Goal: Transaction & Acquisition: Purchase product/service

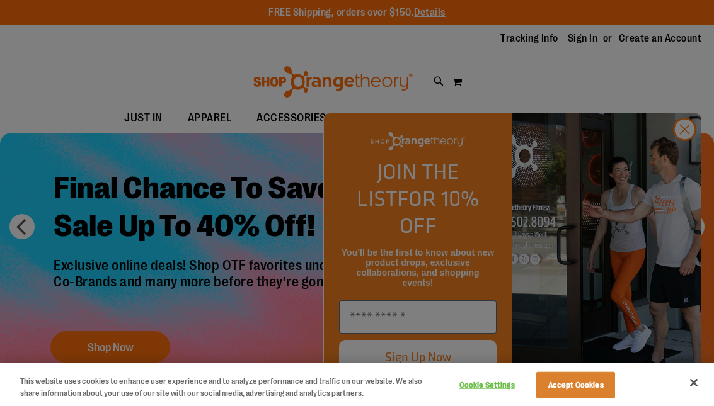
click at [679, 158] on div at bounding box center [357, 203] width 714 height 406
click at [694, 386] on button "Close" at bounding box center [694, 383] width 28 height 28
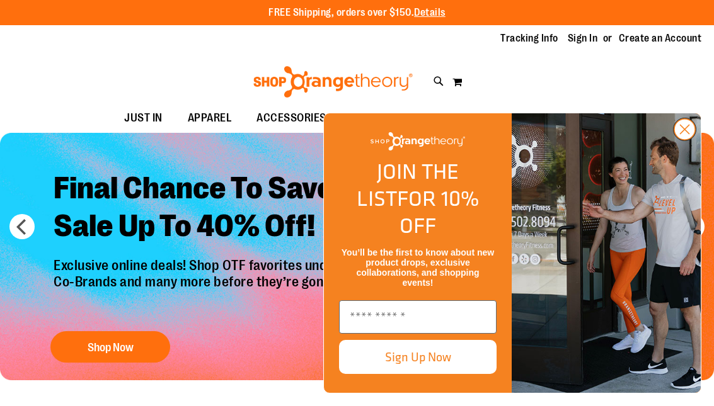
click at [688, 140] on circle "Close dialog" at bounding box center [684, 129] width 21 height 21
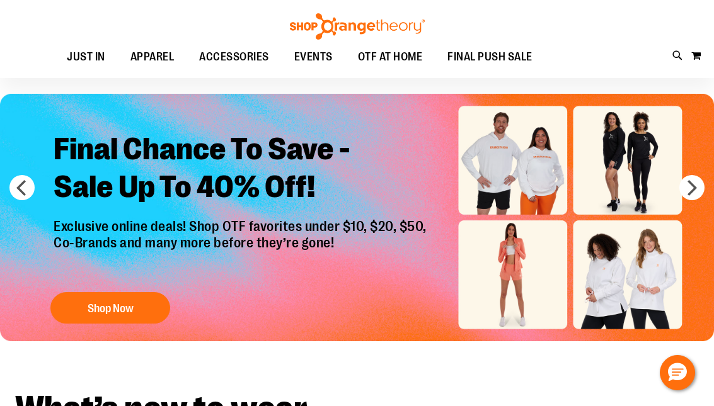
scroll to position [13, 0]
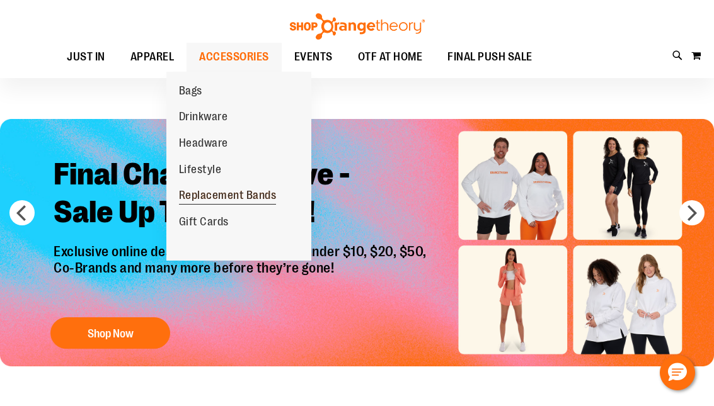
click at [206, 200] on span "Replacement Bands" at bounding box center [228, 197] width 98 height 16
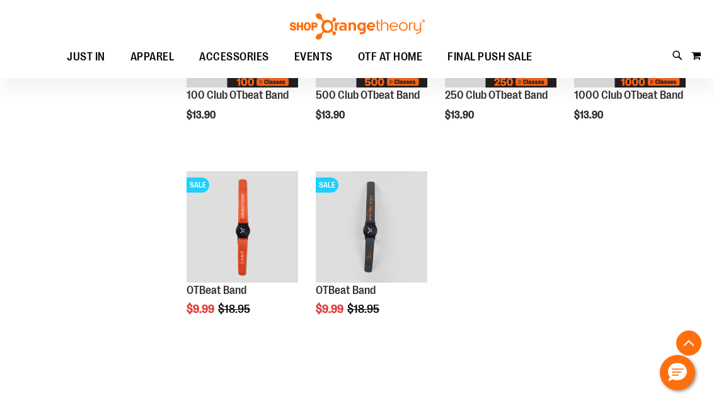
scroll to position [275, 0]
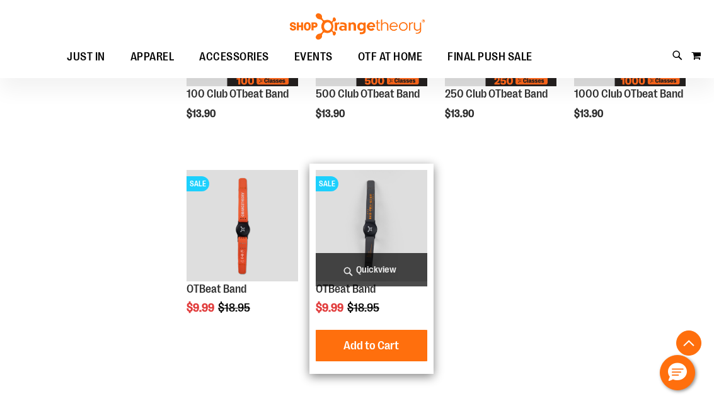
click at [375, 236] on img "product" at bounding box center [372, 226] width 112 height 112
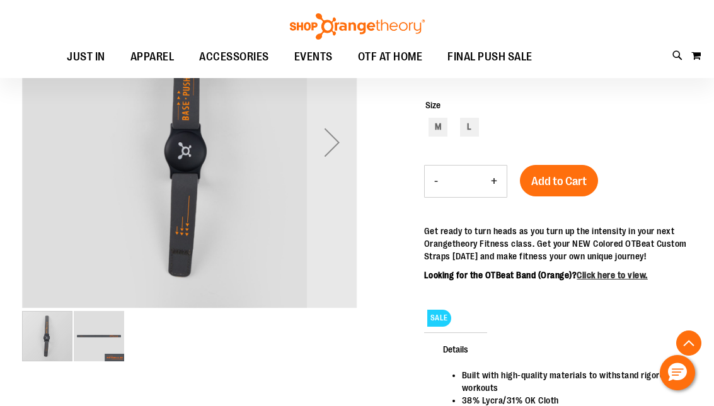
scroll to position [205, 0]
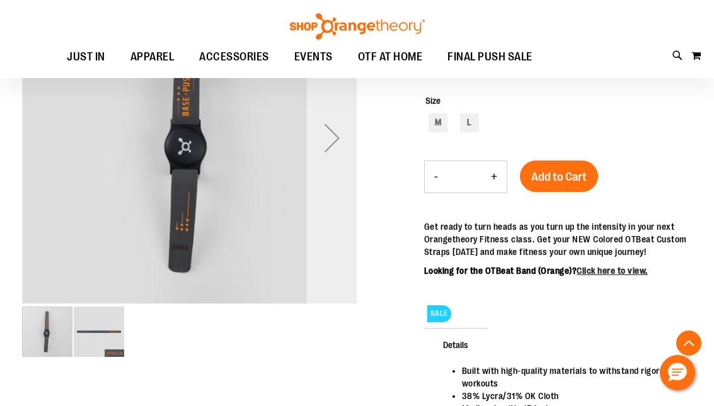
click at [333, 142] on div "Next" at bounding box center [332, 138] width 50 height 50
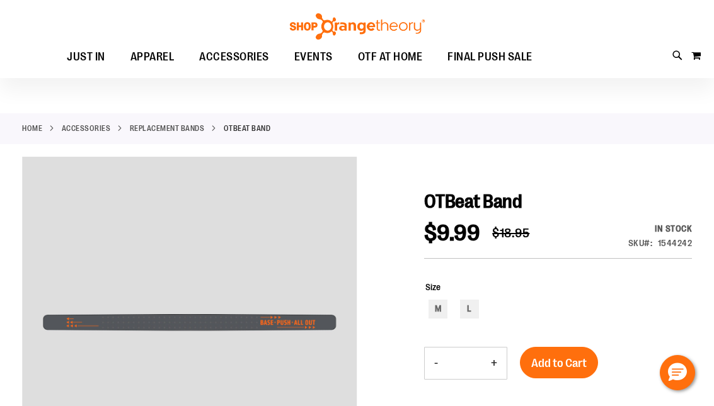
scroll to position [0, 0]
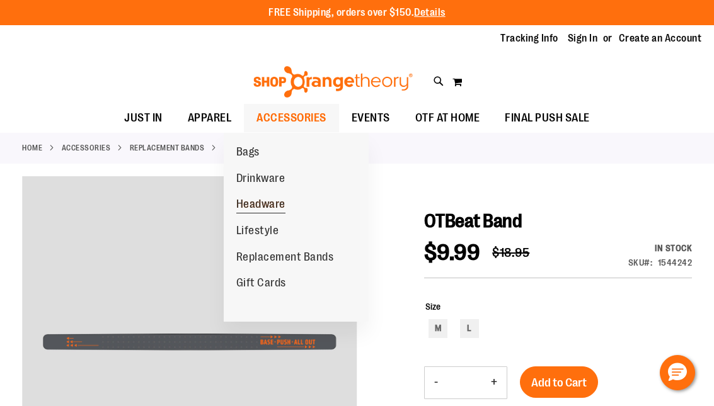
click at [255, 201] on span "Headware" at bounding box center [260, 206] width 49 height 16
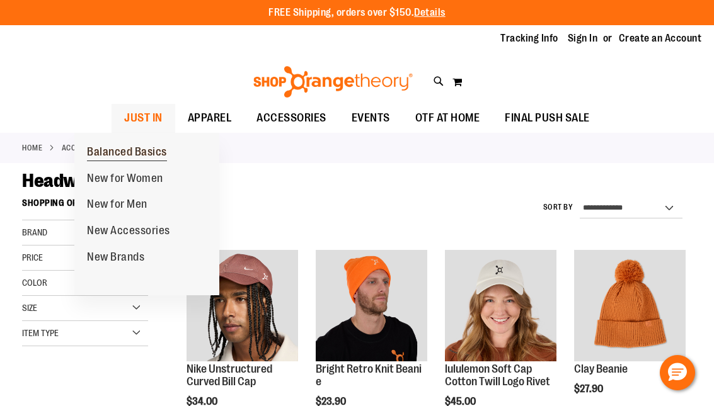
click at [109, 153] on span "Balanced Basics" at bounding box center [127, 154] width 80 height 16
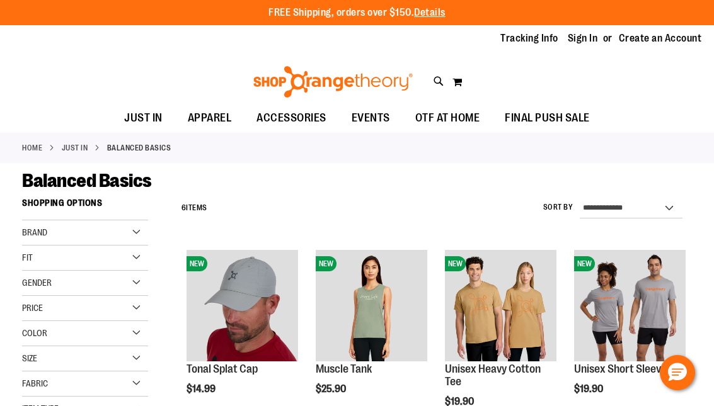
click at [364, 80] on img at bounding box center [332, 82] width 163 height 32
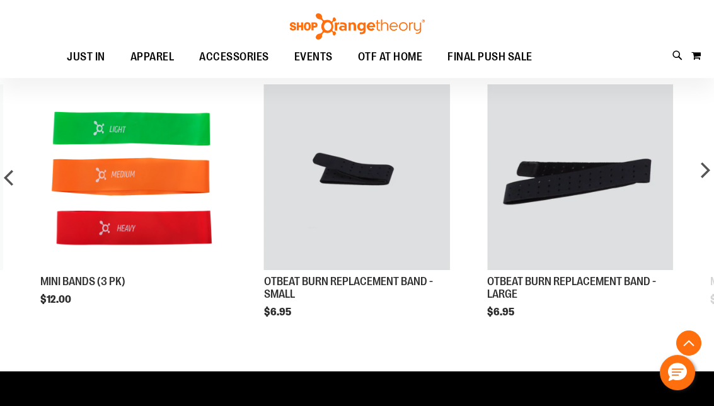
scroll to position [802, 0]
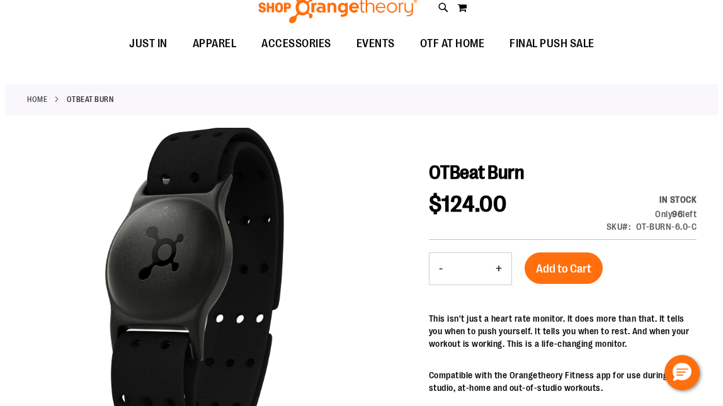
scroll to position [0, 0]
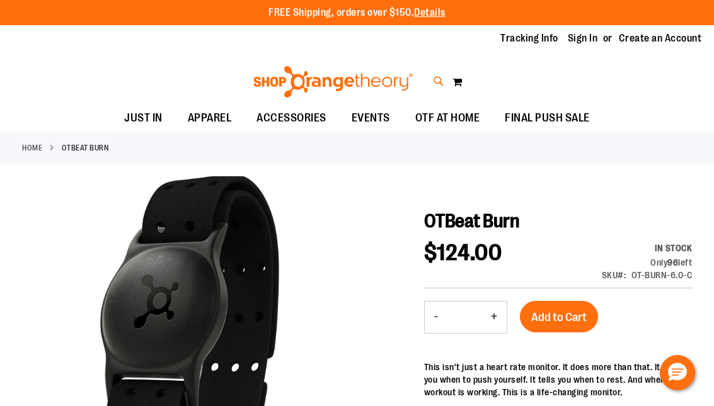
click at [435, 80] on icon at bounding box center [439, 81] width 11 height 14
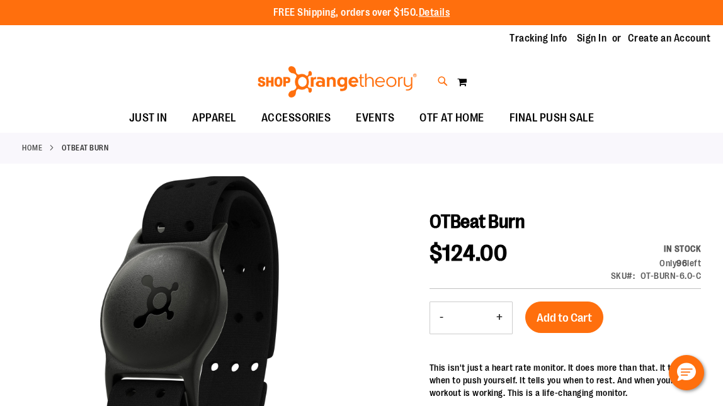
paste input "**********"
type input "**********"
